Goal: Task Accomplishment & Management: Manage account settings

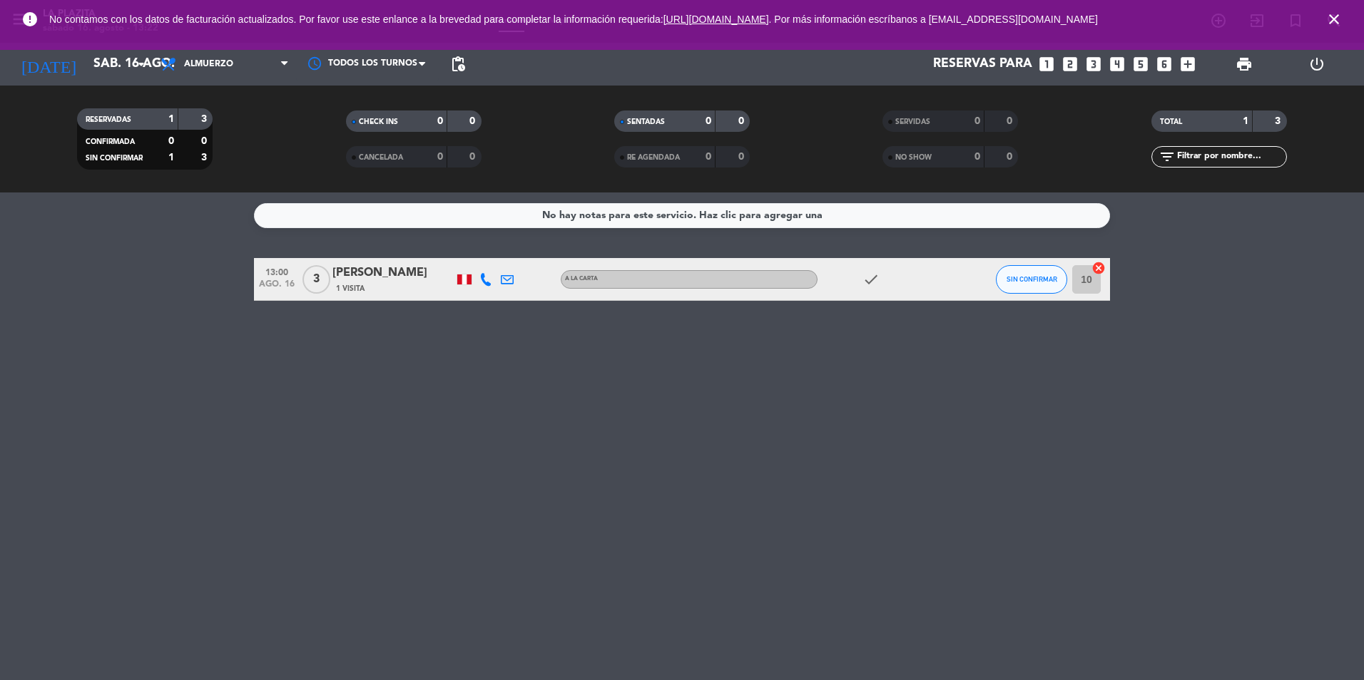
click at [1321, 66] on icon "power_settings_new" at bounding box center [1316, 64] width 17 height 17
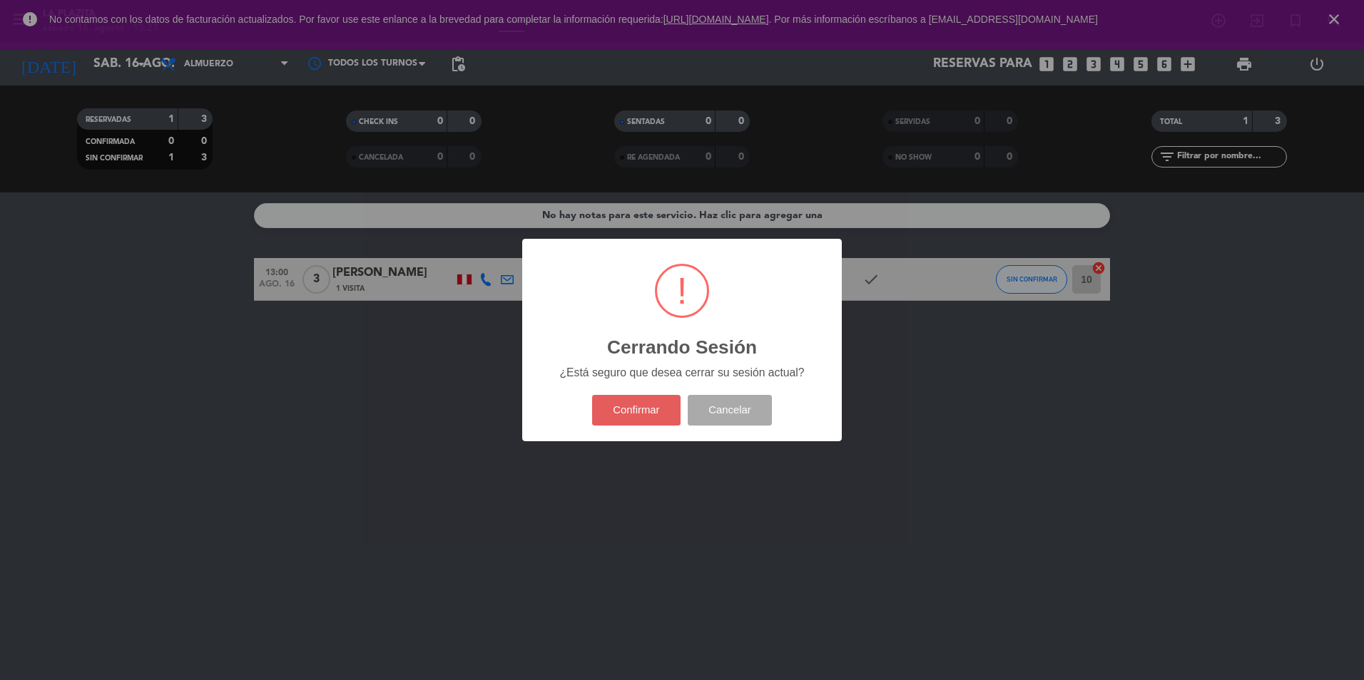
click at [659, 416] on button "Confirmar" at bounding box center [636, 410] width 89 height 31
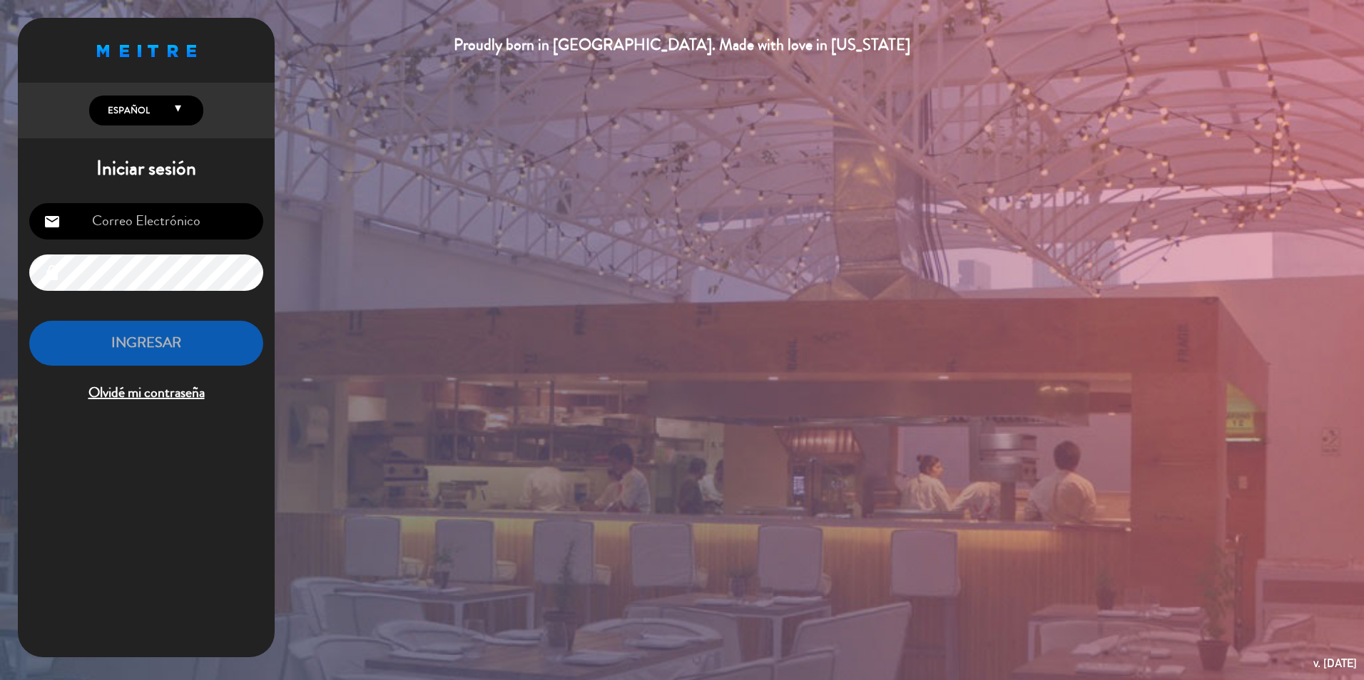
type input "[EMAIL_ADDRESS][DOMAIN_NAME]"
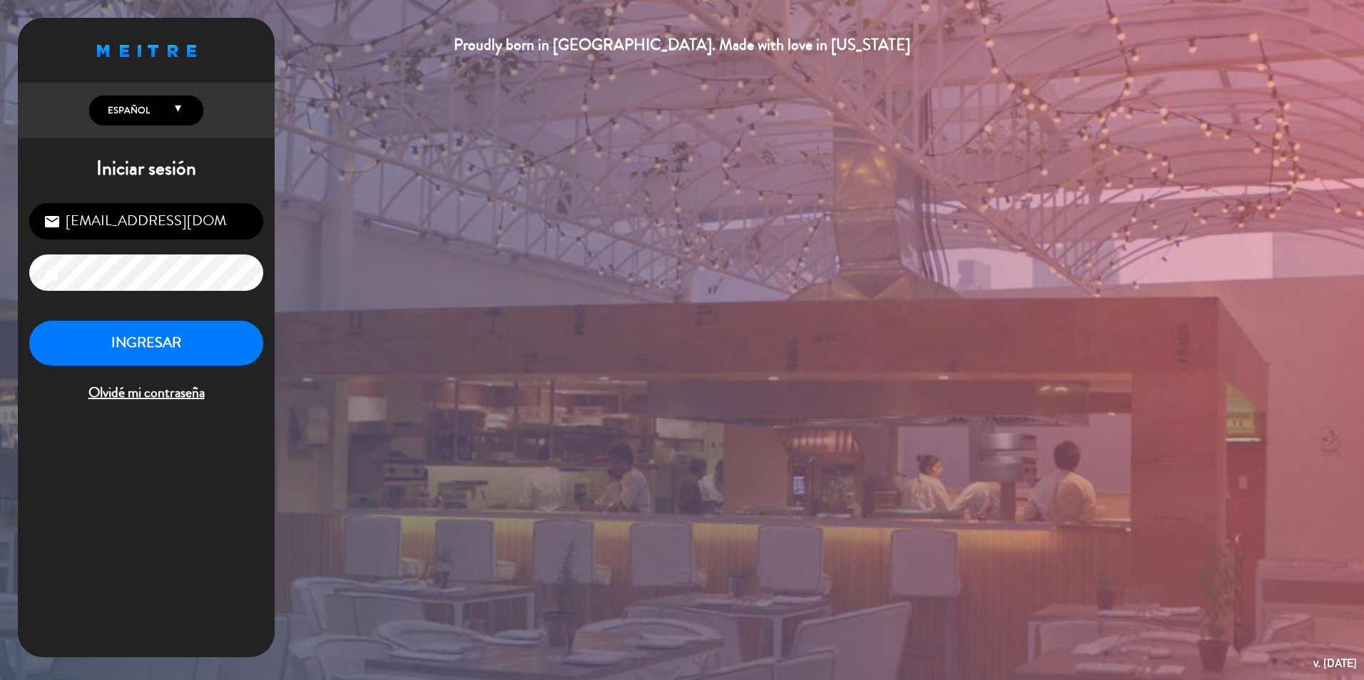
click at [56, 277] on icon "lock" at bounding box center [52, 273] width 17 height 17
click at [297, 214] on div "Proudly born in [GEOGRAPHIC_DATA]. Made with love in [US_STATE] English Español…" at bounding box center [682, 340] width 1364 height 680
click at [250, 171] on h1 "Iniciar sesión" at bounding box center [146, 169] width 257 height 24
click at [221, 225] on input "[EMAIL_ADDRESS][DOMAIN_NAME]" at bounding box center [146, 221] width 234 height 36
click at [152, 341] on button "INGRESAR" at bounding box center [146, 343] width 234 height 45
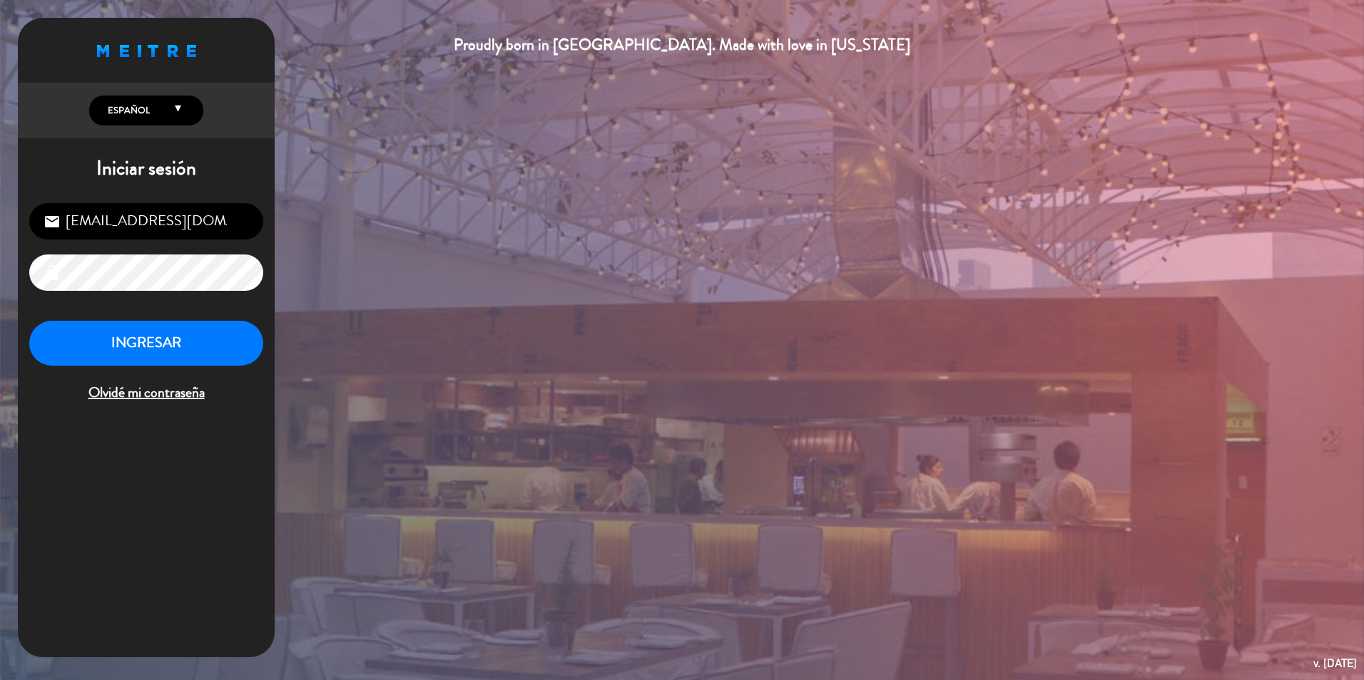
click at [0, 280] on html "Proudly born in [GEOGRAPHIC_DATA]. Made with love in [US_STATE] English Español…" at bounding box center [682, 340] width 1364 height 680
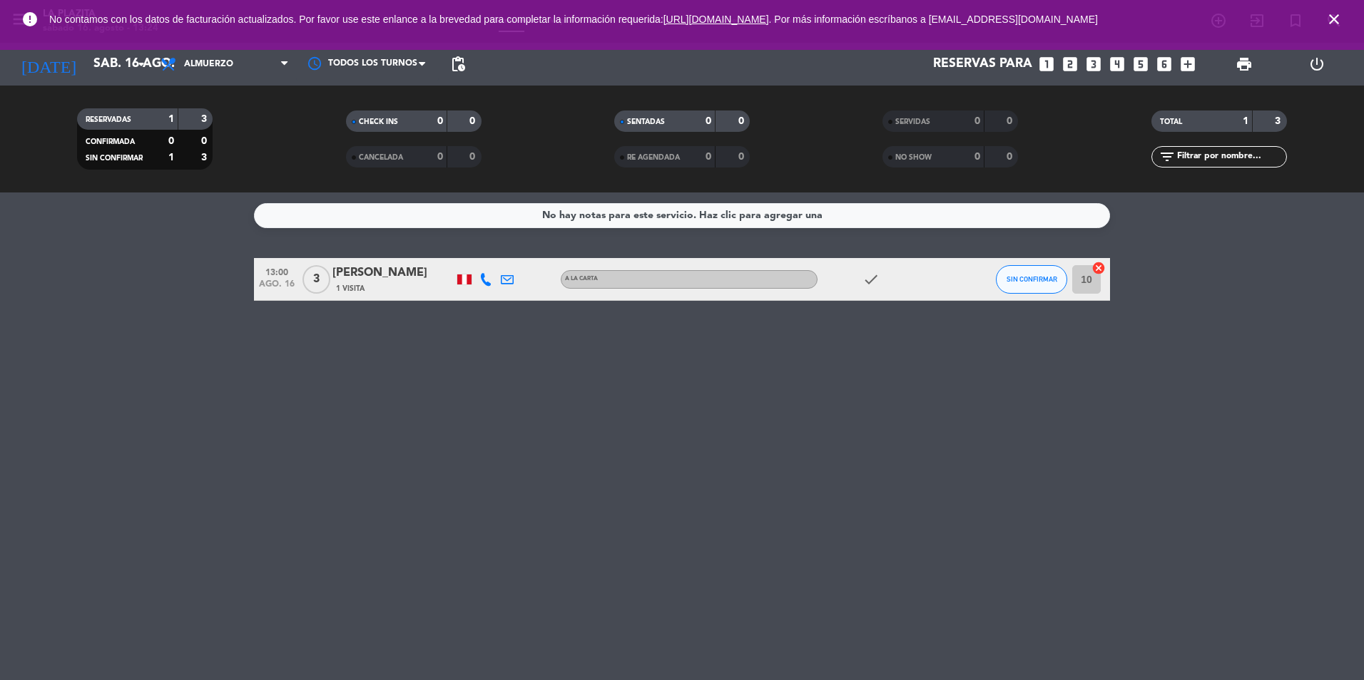
click at [692, 358] on div "No hay notas para este servicio. Haz clic para agregar una 13:00 [DATE] 3 [PERS…" at bounding box center [682, 437] width 1364 height 488
click at [1308, 64] on icon "power_settings_new" at bounding box center [1316, 64] width 17 height 17
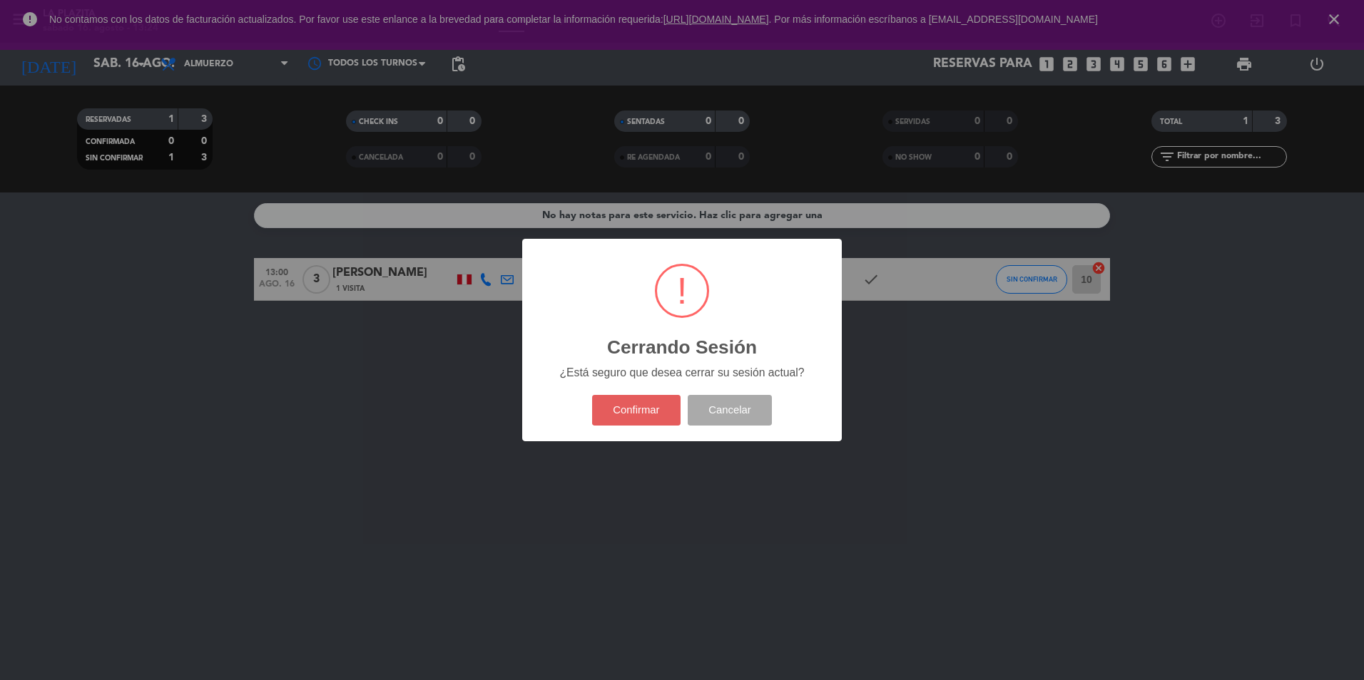
click at [636, 409] on button "Confirmar" at bounding box center [636, 410] width 89 height 31
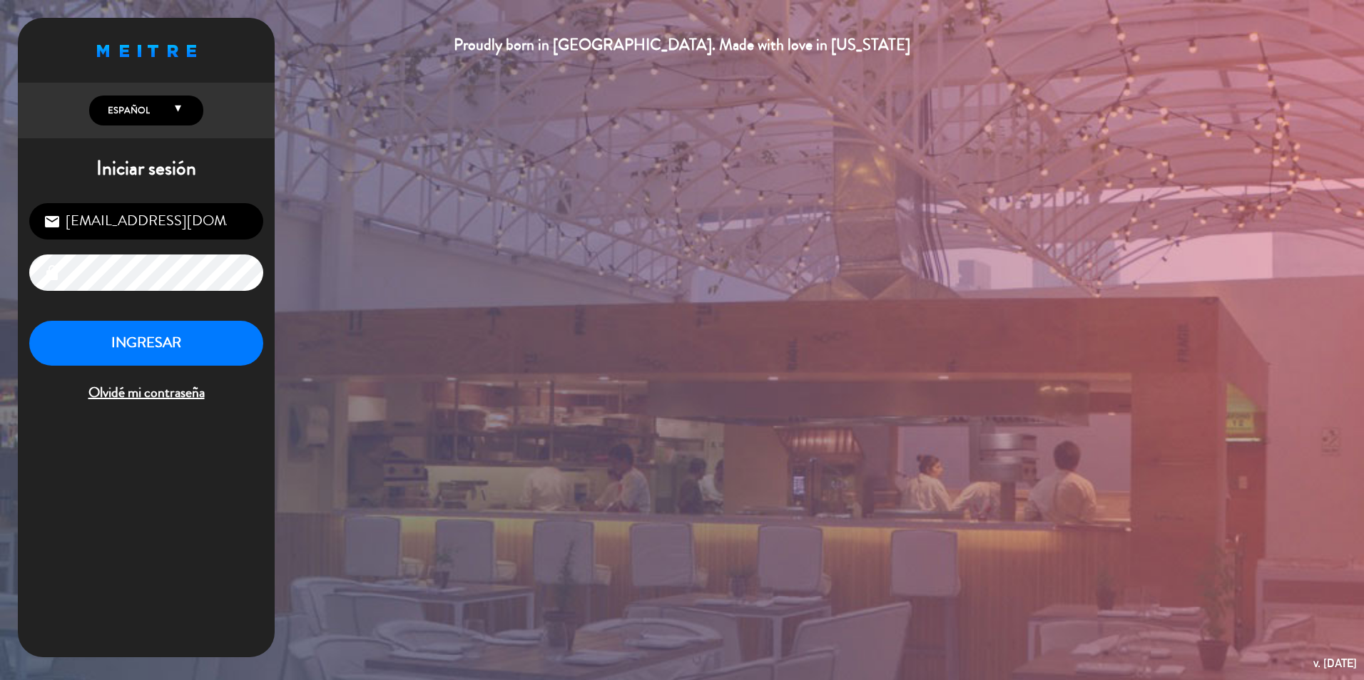
click at [220, 221] on input "[EMAIL_ADDRESS][DOMAIN_NAME]" at bounding box center [146, 221] width 234 height 36
click at [453, 260] on div "Proudly born in [GEOGRAPHIC_DATA]. Made with love in [US_STATE] English Español…" at bounding box center [682, 340] width 1364 height 680
click at [0, 255] on html "Proudly born in [GEOGRAPHIC_DATA]. Made with love in [US_STATE] English Español…" at bounding box center [682, 340] width 1364 height 680
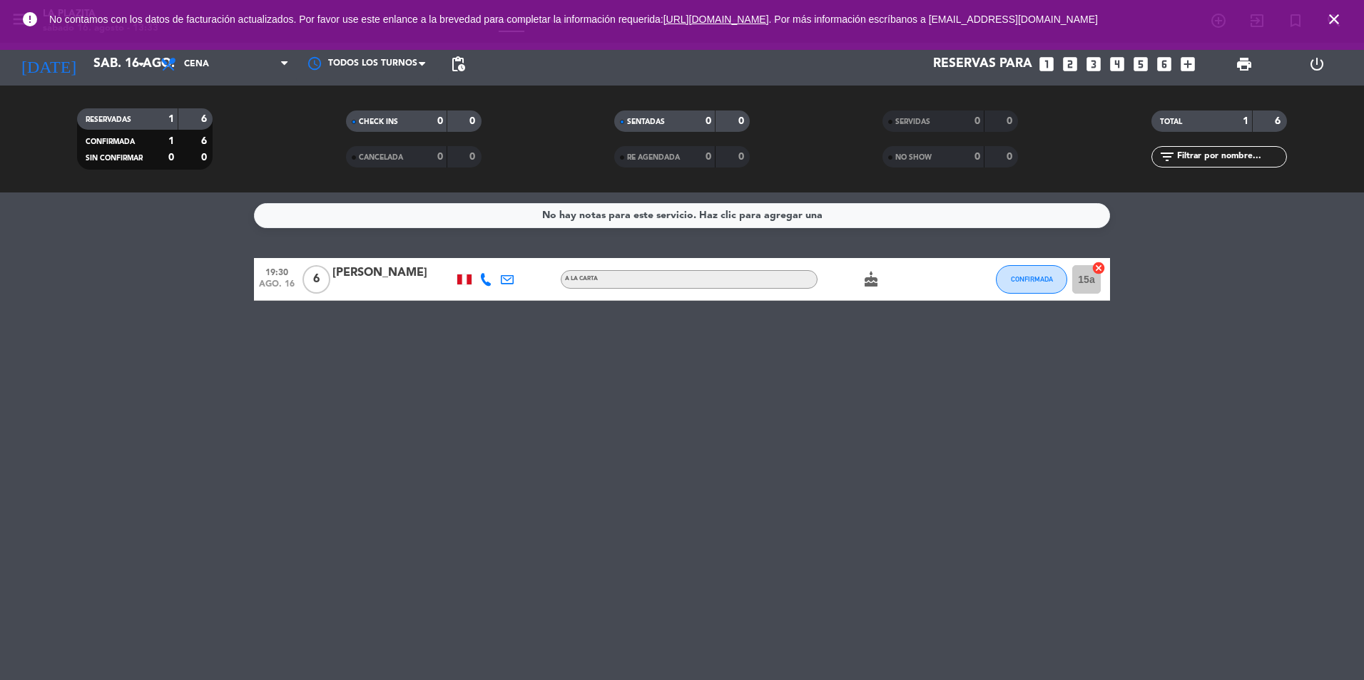
click at [1310, 65] on icon "power_settings_new" at bounding box center [1316, 64] width 17 height 17
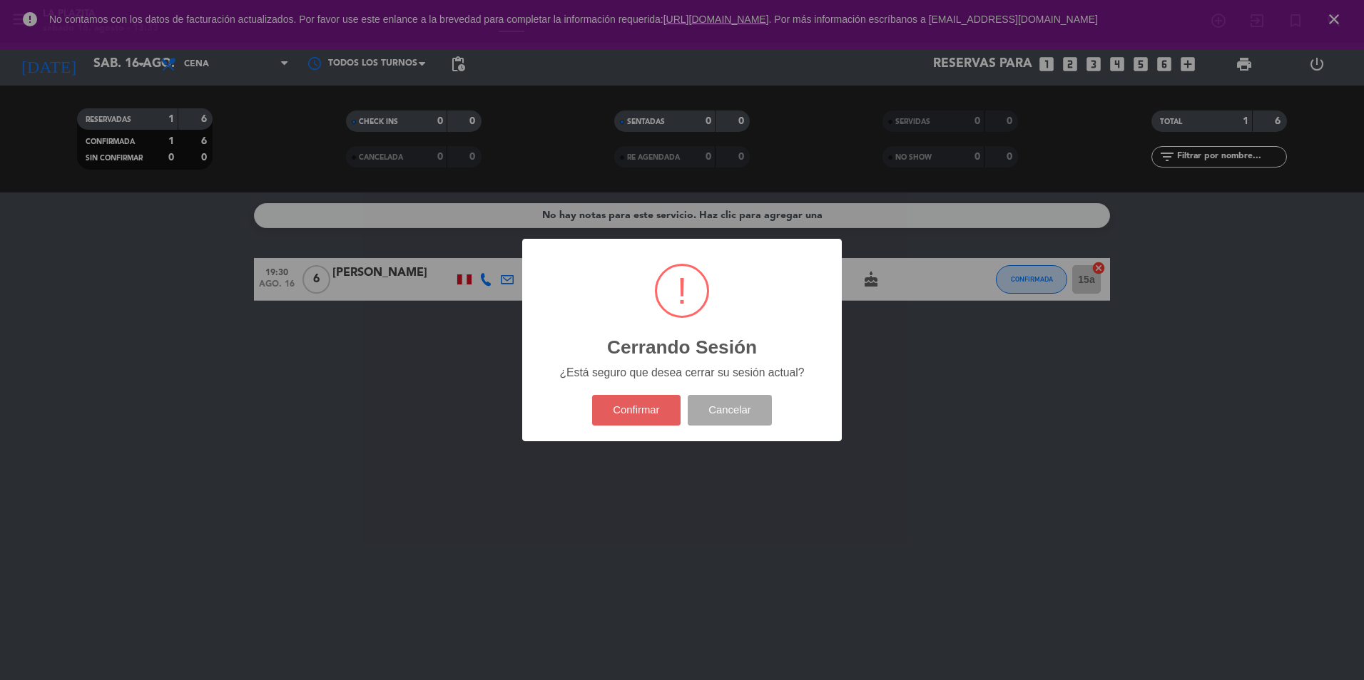
click at [642, 410] on button "Confirmar" at bounding box center [636, 410] width 89 height 31
